Goal: Navigation & Orientation: Find specific page/section

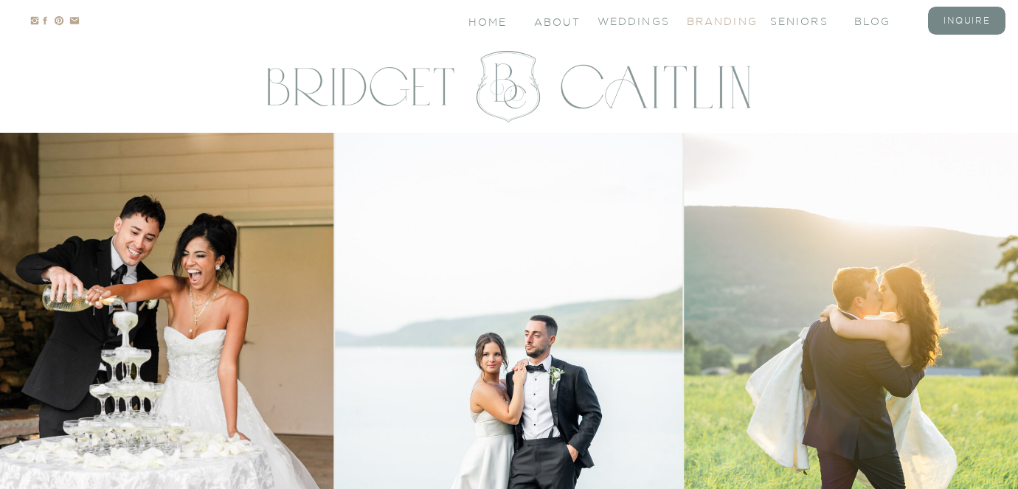
click at [729, 19] on nav "branding" at bounding box center [716, 20] width 59 height 13
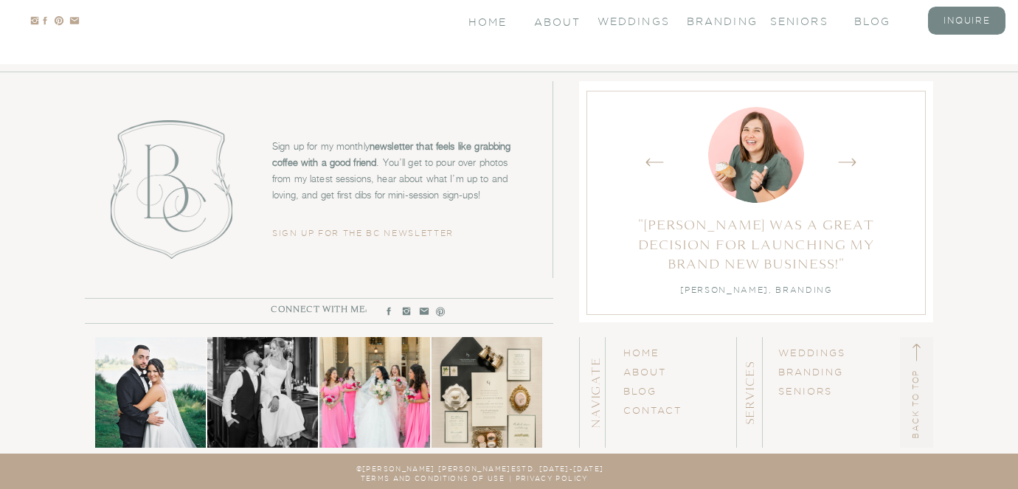
scroll to position [7350, 0]
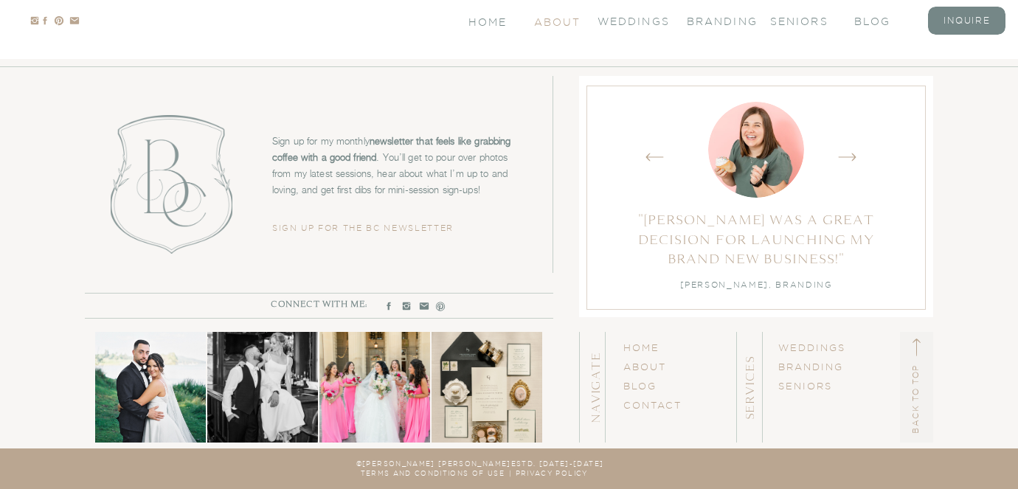
click at [541, 26] on nav "About" at bounding box center [556, 21] width 44 height 13
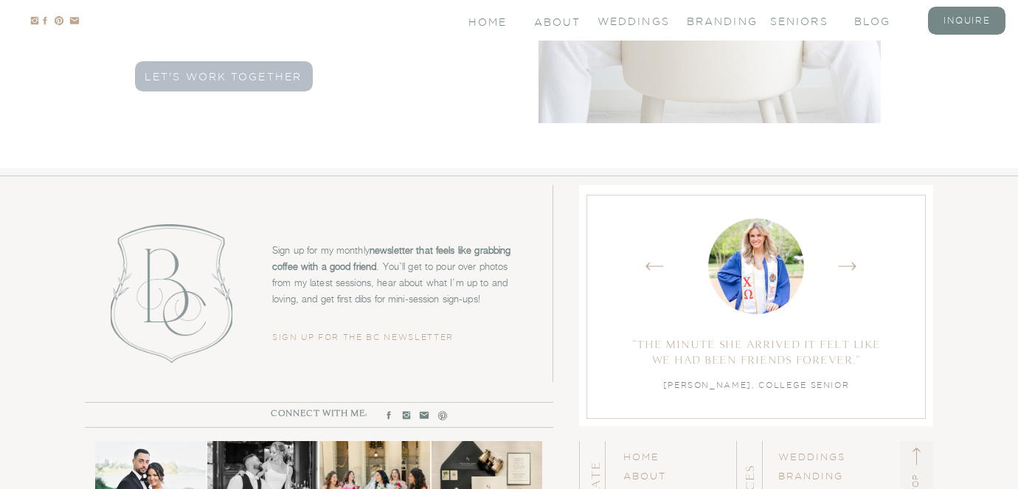
scroll to position [4690, 0]
